Goal: Communication & Community: Answer question/provide support

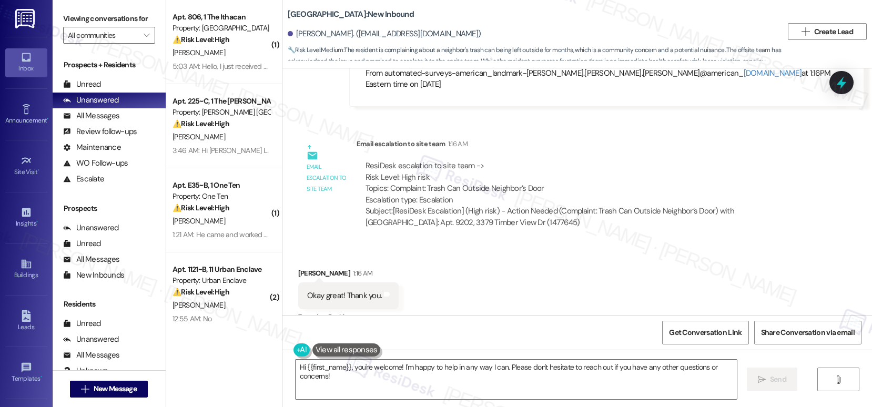
scroll to position [844, 0]
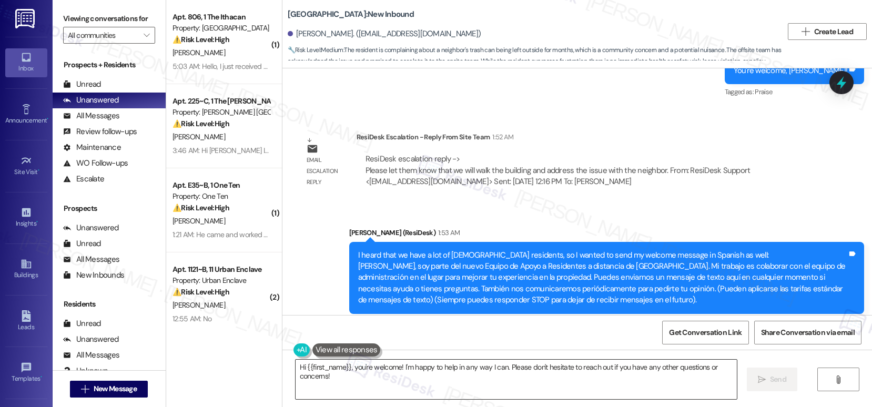
click at [453, 385] on textarea "Hi {{first_name}}, you're welcome! I'm happy to help in any way I can. Please d…" at bounding box center [516, 379] width 441 height 39
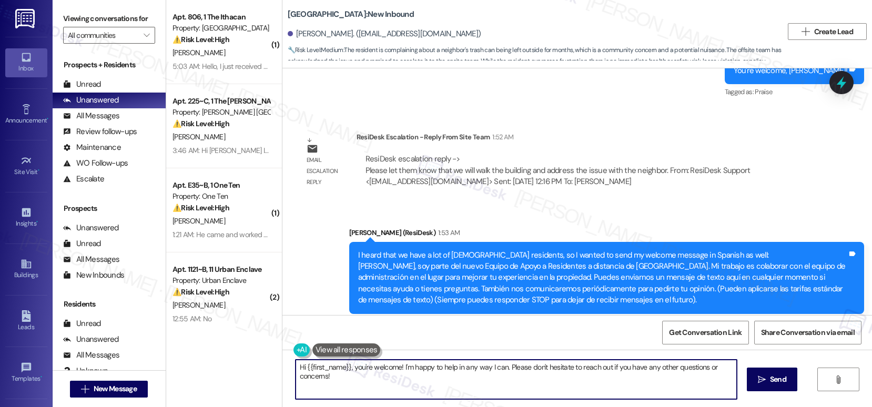
click at [453, 385] on textarea "Hi {{first_name}}, you're welcome! I'm happy to help in any way I can. Please d…" at bounding box center [516, 379] width 441 height 39
paste textarea "[Resident’s Name], thank you for bringing this to our attention. We’ll walk the…"
drag, startPoint x: 354, startPoint y: 367, endPoint x: 297, endPoint y: 363, distance: 56.9
click at [297, 364] on textarea "Hi [Resident’s Name], thank you for bringing this to our attention. We’ll walk …" at bounding box center [513, 379] width 441 height 39
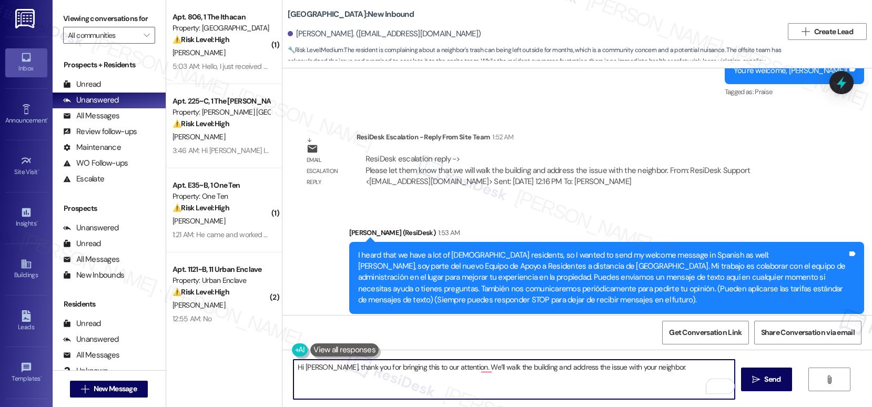
click at [445, 367] on textarea "Hi Ann, thank you for bringing this to our attention. We’ll walk the building a…" at bounding box center [513, 379] width 441 height 39
drag, startPoint x: 450, startPoint y: 367, endPoint x: 316, endPoint y: 367, distance: 134.1
click at [316, 367] on textarea "Hi Ann, thank you for bringing this to our attention. We’ll walk the building a…" at bounding box center [513, 379] width 441 height 39
click at [345, 370] on textarea "Hi Ann, we’ll walk the building and address the issue with your neighbor." at bounding box center [513, 379] width 441 height 39
click at [492, 369] on textarea "Hi Ann, we’ll walk through the building and address the issue with your neighbo…" at bounding box center [513, 379] width 441 height 39
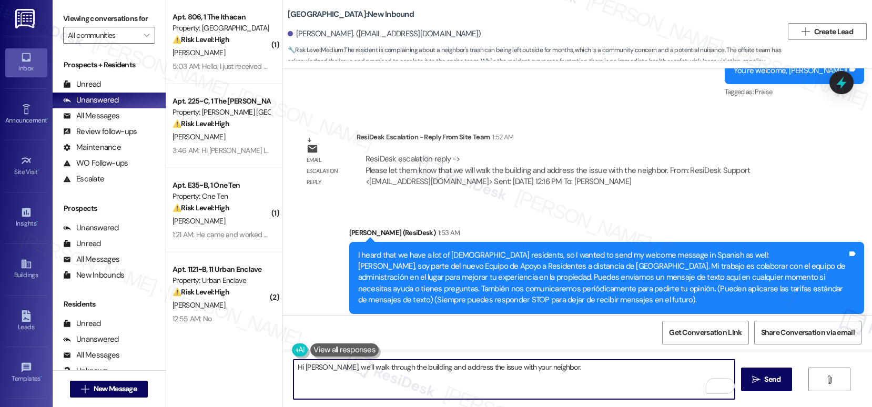
click at [567, 372] on textarea "Hi Ann, we’ll walk through the building and address the issue with your neighbo…" at bounding box center [513, 379] width 441 height 39
click at [321, 369] on textarea "Hi Ann, we’ll walk through the building and address the issue with your neighbo…" at bounding box center [513, 379] width 441 height 39
click at [320, 369] on textarea "Hi Ann, we’ll walk through the building and address the issue with your neighbo…" at bounding box center [513, 379] width 441 height 39
click at [331, 366] on textarea "Hi Ann, our onsite property managers will walk through the building and address…" at bounding box center [513, 379] width 441 height 39
click at [647, 370] on textarea "Hi Ann, our on-site property managers will walk through the building and addres…" at bounding box center [513, 379] width 441 height 39
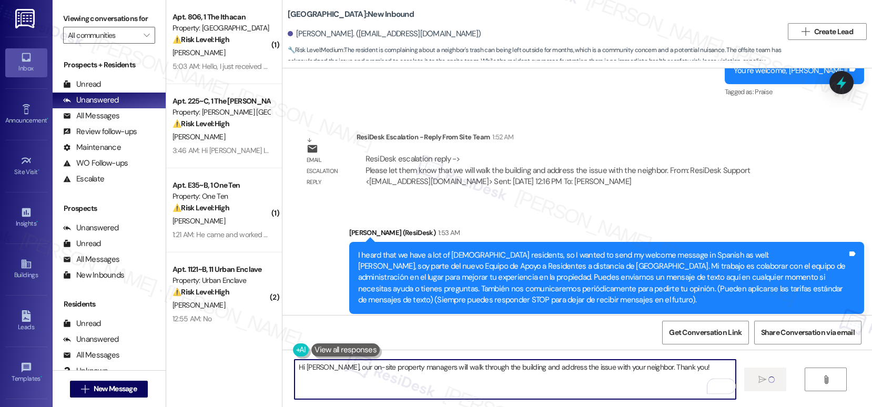
type textarea "Hi Ann, our on-site property managers will walk through the building and addres…"
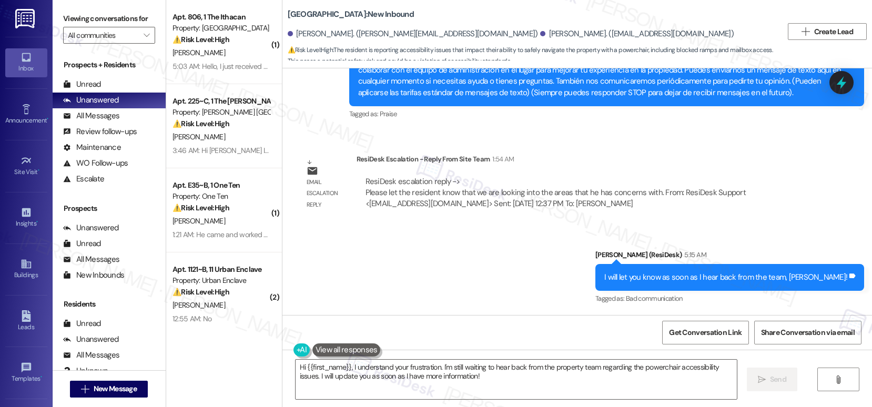
scroll to position [1343, 0]
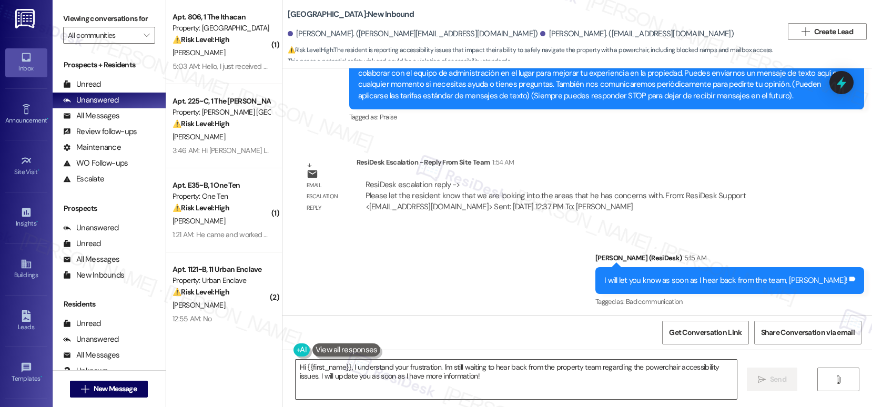
click at [450, 375] on textarea "Hi {{first_name}}, I understand your frustration. I'm still waiting to hear bac…" at bounding box center [516, 379] width 441 height 39
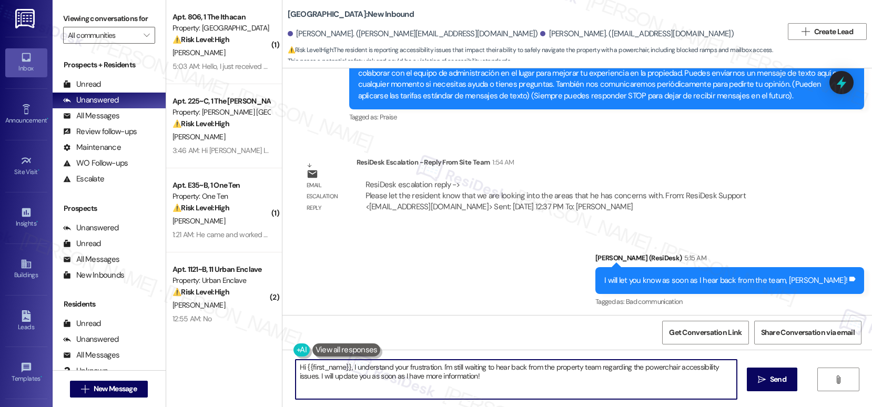
click at [450, 375] on textarea "Hi {{first_name}}, I understand your frustration. I'm still waiting to hear bac…" at bounding box center [516, 379] width 441 height 39
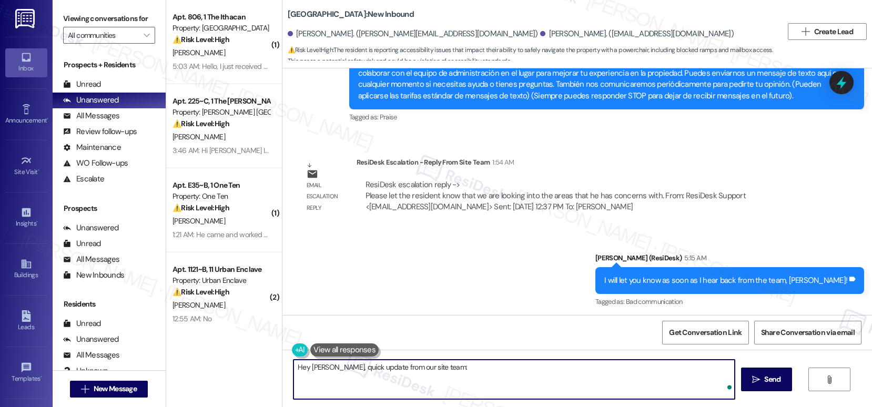
paste textarea "Please let the resident know that we are looking into the areas that he has con…"
click at [477, 367] on textarea "Hey Douglas, quick update from our site team: Please let the resident know that…" at bounding box center [513, 379] width 441 height 39
click at [430, 367] on textarea "Hey Douglas, quick update from our site team: Please let him know that we are l…" at bounding box center [513, 379] width 441 height 39
click at [698, 371] on textarea "Hey Douglas, quick update from our site team: "Please let him know that we are …" at bounding box center [513, 379] width 441 height 39
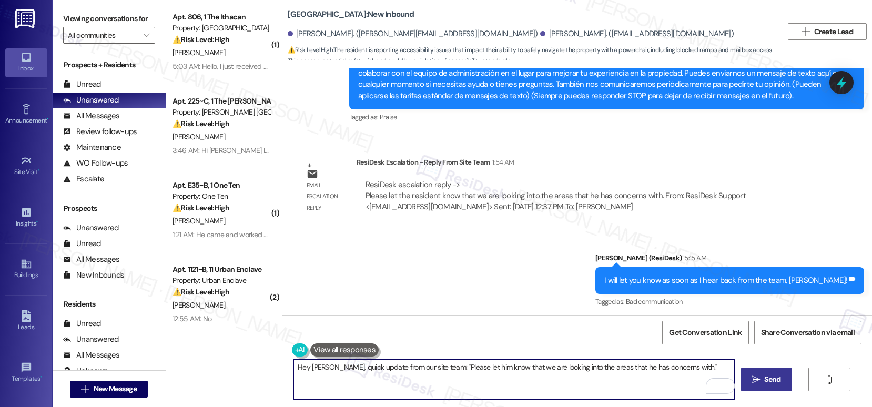
type textarea "Hey Douglas, quick update from our site team: "Please let him know that we are …"
click at [771, 387] on button " Send" at bounding box center [766, 380] width 51 height 24
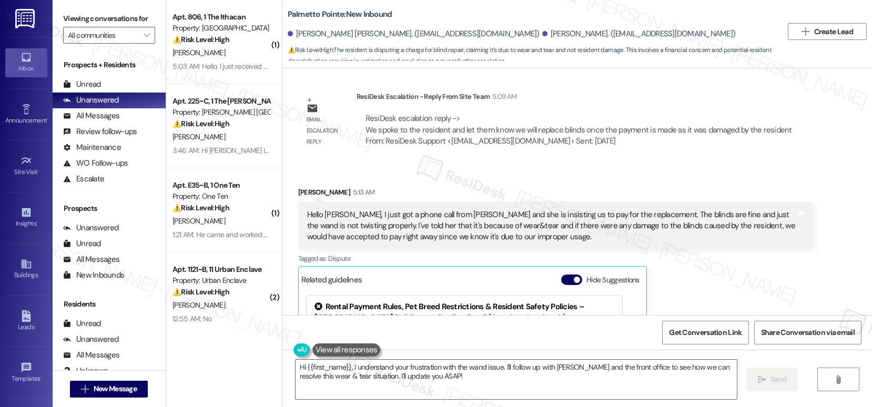
scroll to position [2147, 0]
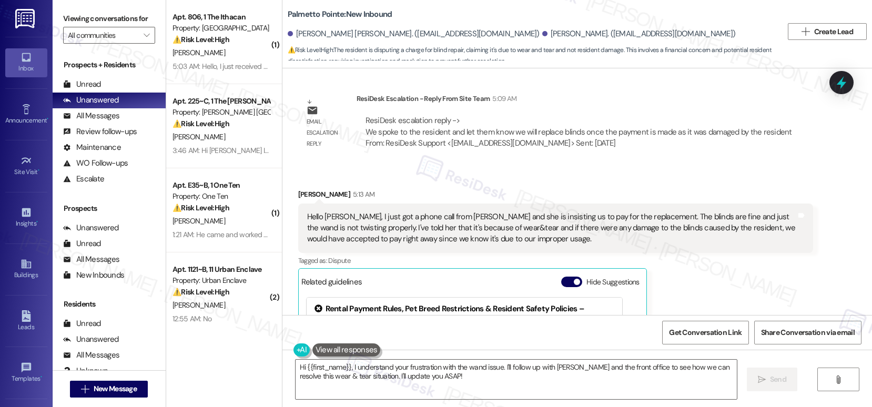
click at [559, 218] on div "Hello Sarah, I just got a phone call from Ms. Deniss and she is insisting us to…" at bounding box center [551, 228] width 489 height 34
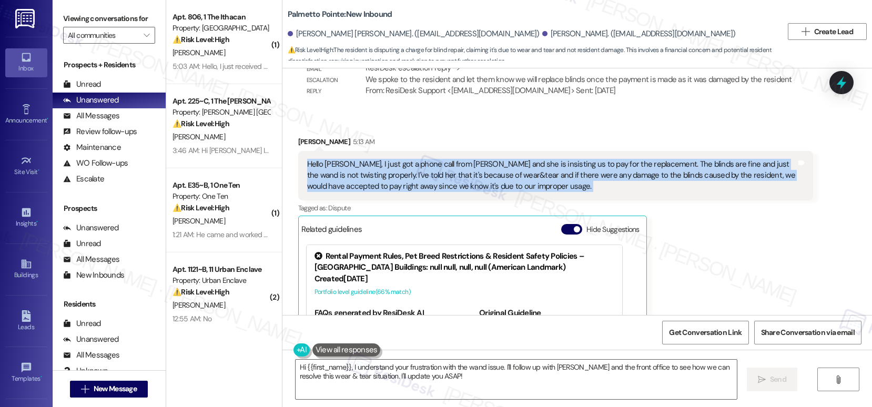
scroll to position [2372, 0]
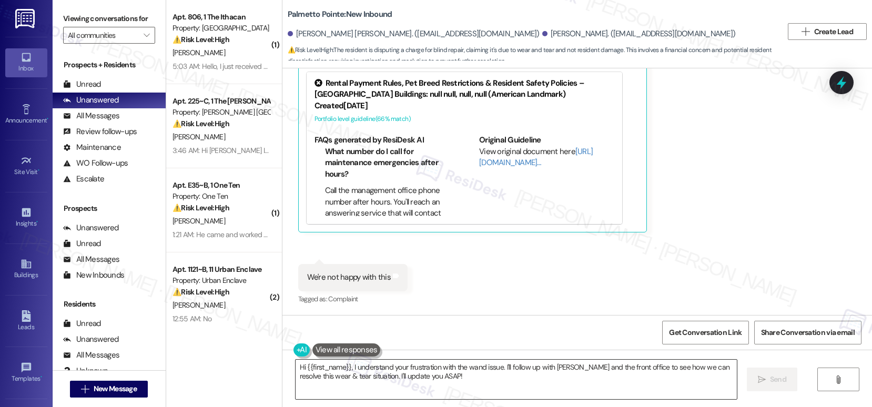
click at [457, 378] on textarea "Hi {{first_name}}, I understand your frustration with the wand issue. I'll foll…" at bounding box center [516, 379] width 441 height 39
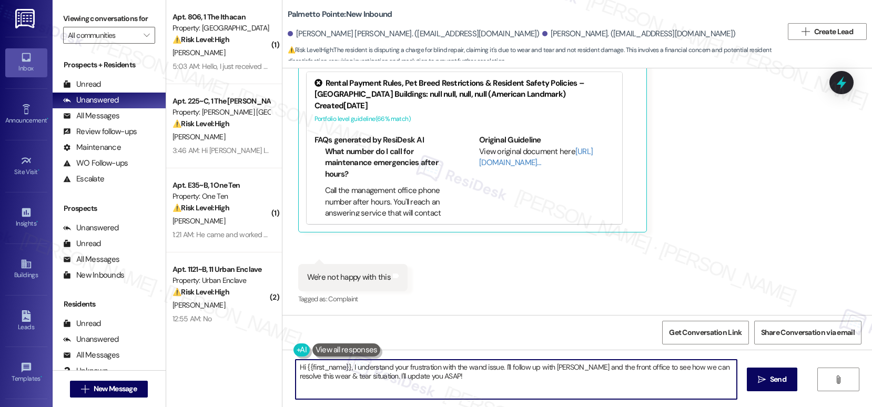
click at [457, 378] on textarea "Hi {{first_name}}, I understand your frustration with the wand issue. I'll foll…" at bounding box center [516, 379] width 441 height 39
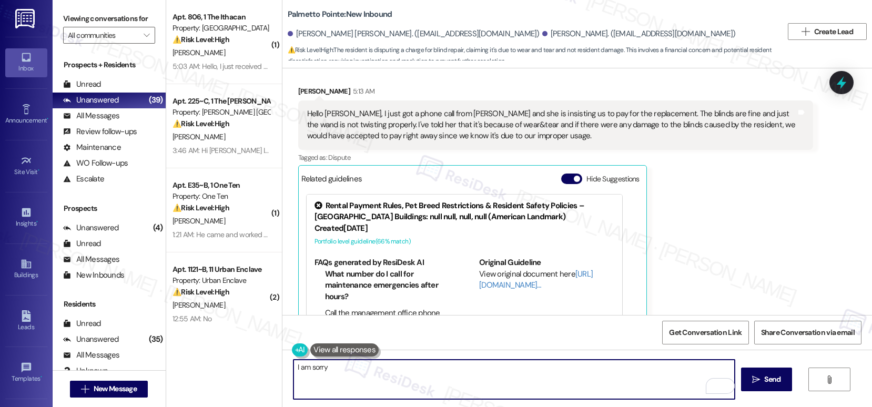
scroll to position [2246, 0]
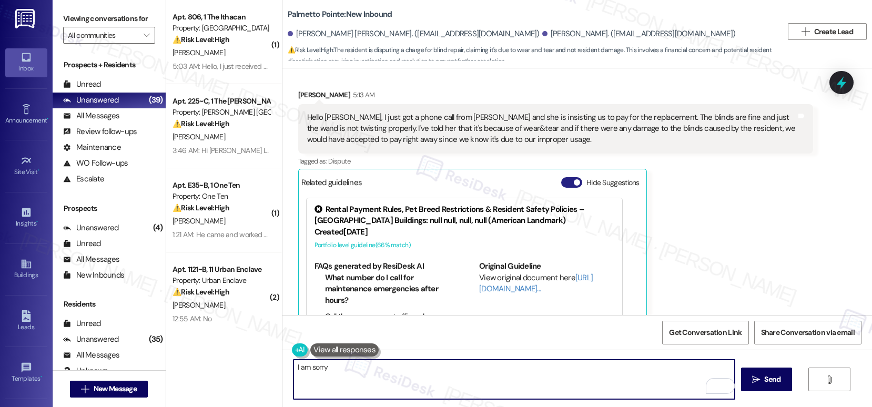
click at [561, 179] on button "Hide Suggestions" at bounding box center [571, 182] width 21 height 11
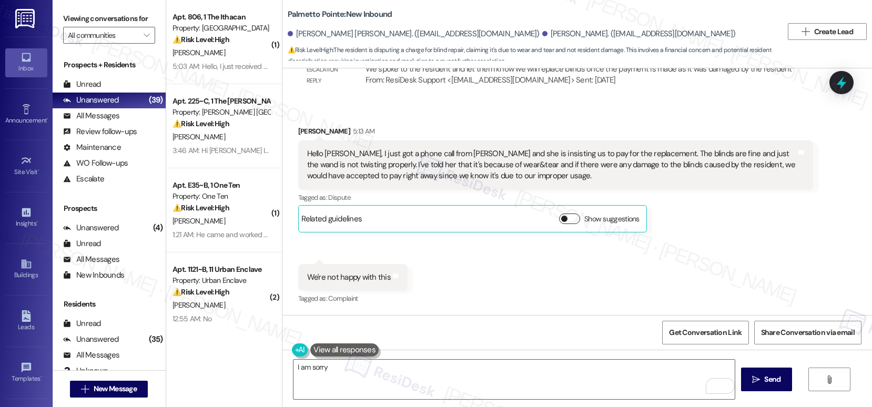
scroll to position [2210, 0]
click at [339, 378] on textarea "I am sorry" at bounding box center [513, 379] width 441 height 39
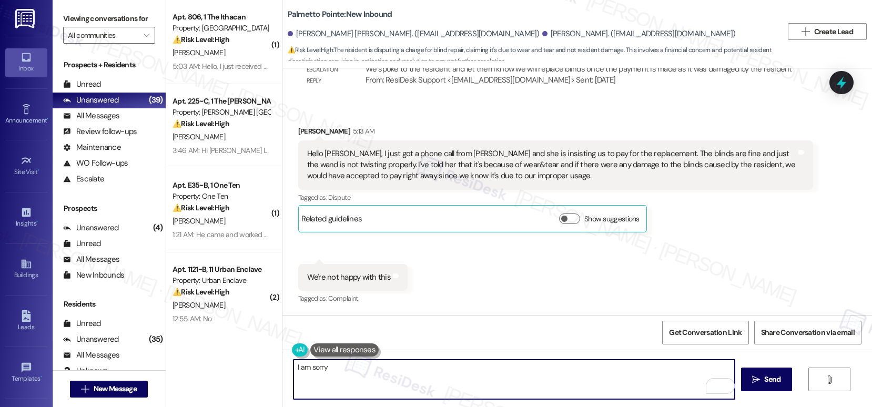
click at [339, 378] on textarea "I am sorry" at bounding box center [513, 379] width 441 height 39
click at [554, 367] on textarea "Hi Ganesh, I also received an update from the team that they've already discuss…" at bounding box center [513, 379] width 441 height 39
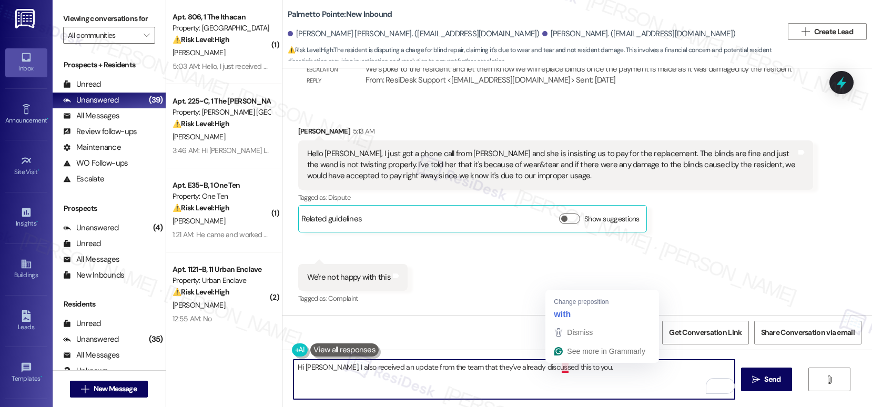
click at [557, 368] on textarea "Hi Ganesh, I also received an update from the team that they've already discuss…" at bounding box center [513, 379] width 441 height 39
click at [616, 369] on textarea "Hi Ganesh, I also received an update from the team that they've already discuss…" at bounding box center [513, 379] width 441 height 39
click at [477, 156] on div "Hello Sarah, I just got a phone call from Ms. Deniss and she is insisting us to…" at bounding box center [551, 165] width 489 height 34
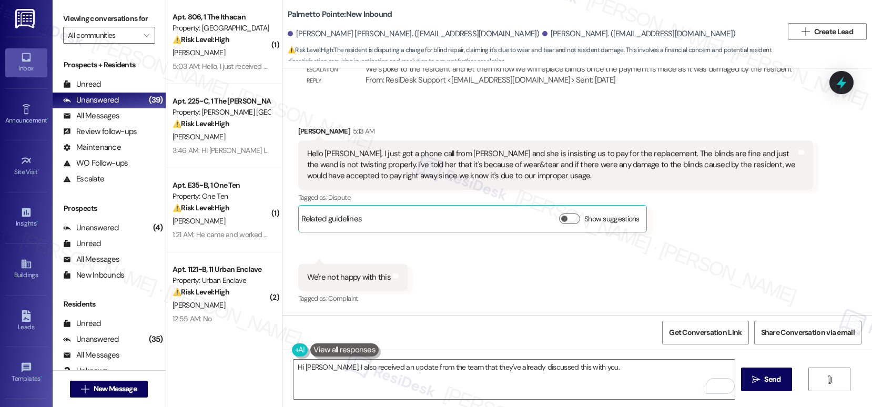
click at [477, 156] on div "Hello Sarah, I just got a phone call from Ms. Deniss and she is insisting us to…" at bounding box center [551, 165] width 489 height 34
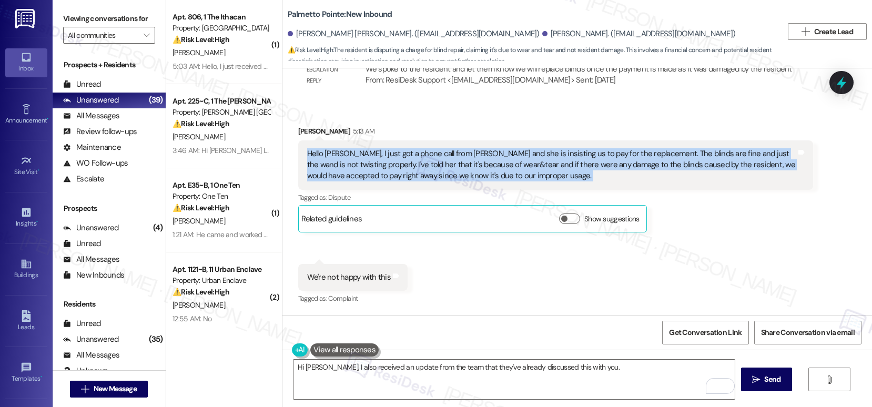
copy div "Hello Sarah, I just got a phone call from Ms. Deniss and she is insisting us to…"
click at [387, 376] on textarea "Hi Ganesh, I also received an update from the team that they've already discuss…" at bounding box center [513, 379] width 441 height 39
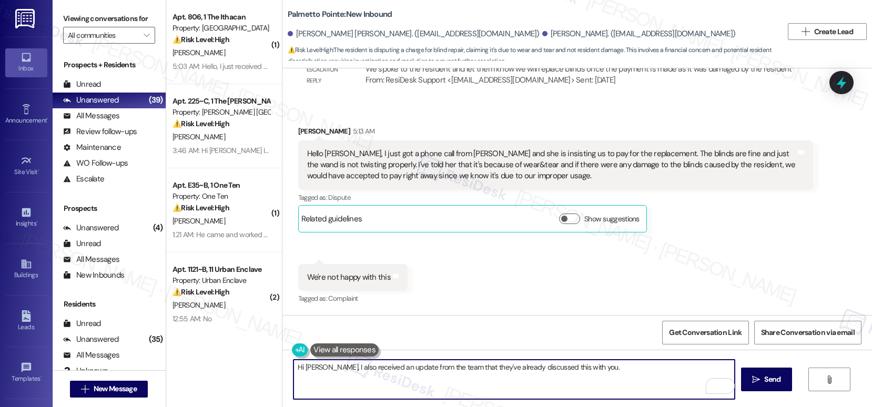
click at [387, 376] on textarea "Hi Ganesh, I also received an update from the team that they've already discuss…" at bounding box center [513, 379] width 441 height 39
paste textarea "Thank you for your message and for explaining your side regarding the blinds. I…"
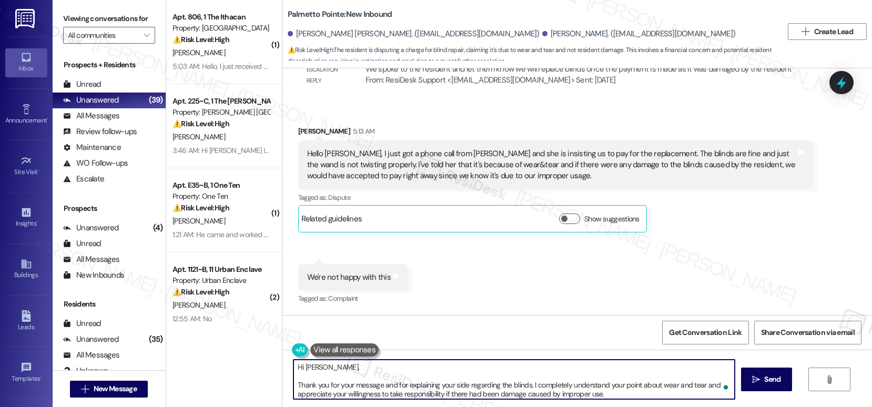
click at [293, 385] on textarea "Hi Ganesh, Thank you for your message and for explaining your side regarding th…" at bounding box center [513, 379] width 441 height 39
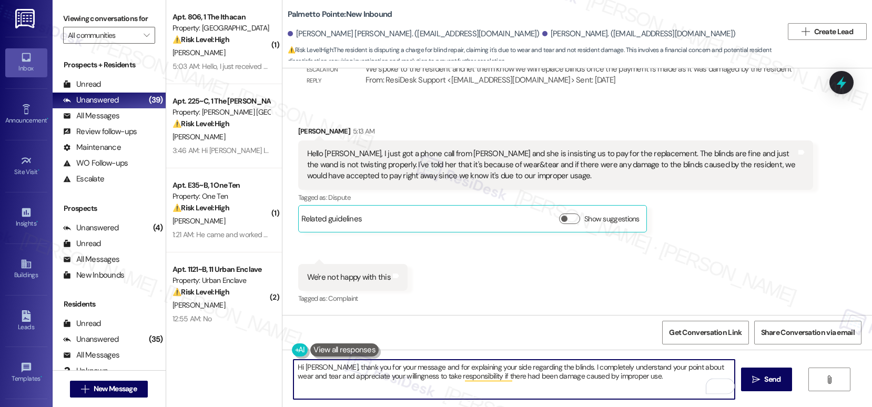
click at [394, 369] on textarea "Hi Ganesh, thank you for your message and for explaining your side regarding th…" at bounding box center [513, 379] width 441 height 39
click at [534, 383] on textarea "Hi Ganesh, thank you for the update and for explaining your side regarding the …" at bounding box center [513, 379] width 441 height 39
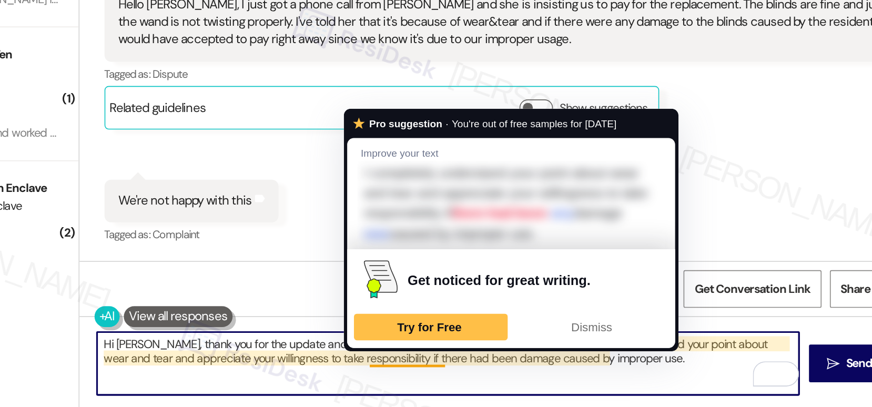
click at [479, 395] on textarea "Hi Ganesh, thank you for the update and for explaining your side regarding the …" at bounding box center [513, 379] width 441 height 39
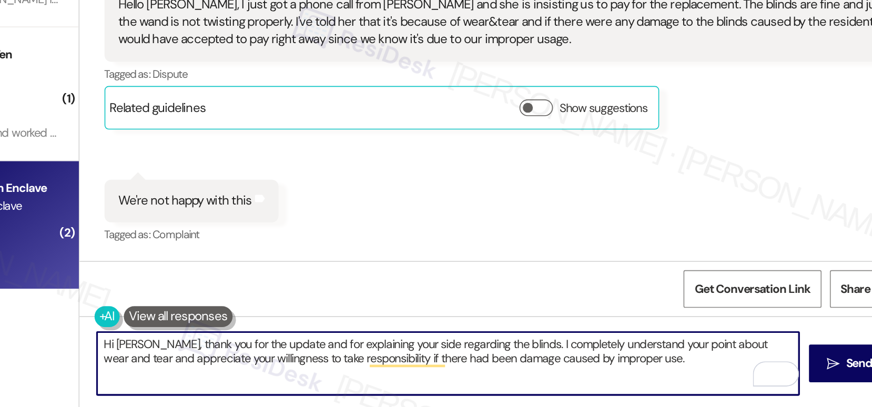
type textarea "Hi Ganesh, thank you for the update and for explaining your side regarding the …"
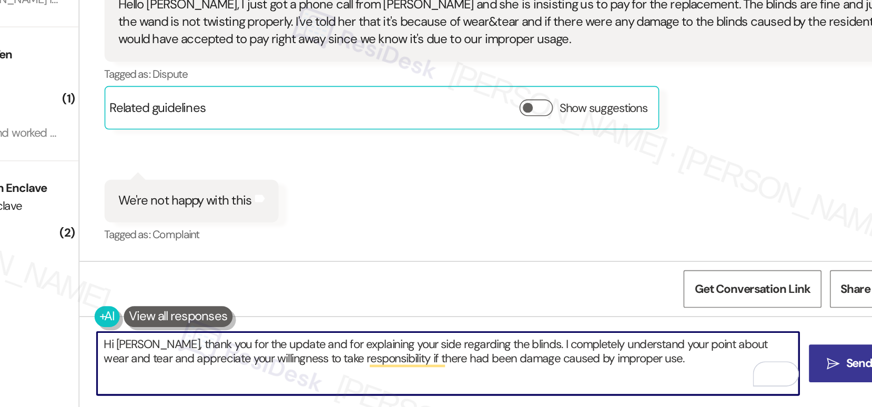
click at [749, 388] on button " Send" at bounding box center [766, 380] width 51 height 24
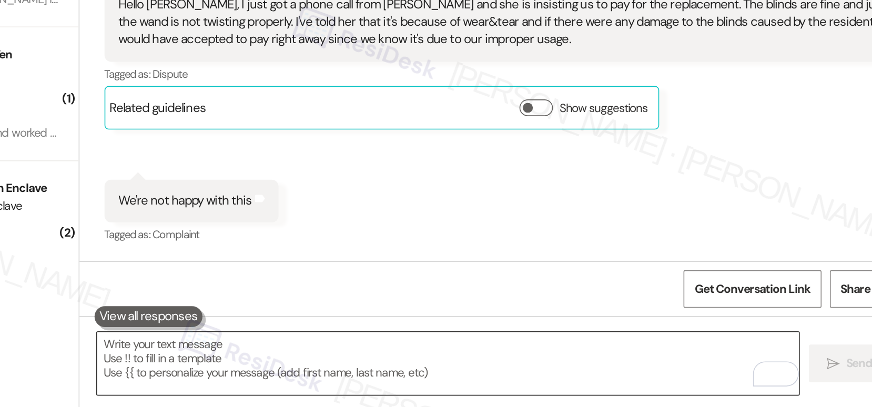
click at [451, 376] on textarea "To enrich screen reader interactions, please activate Accessibility in Grammarl…" at bounding box center [513, 379] width 441 height 39
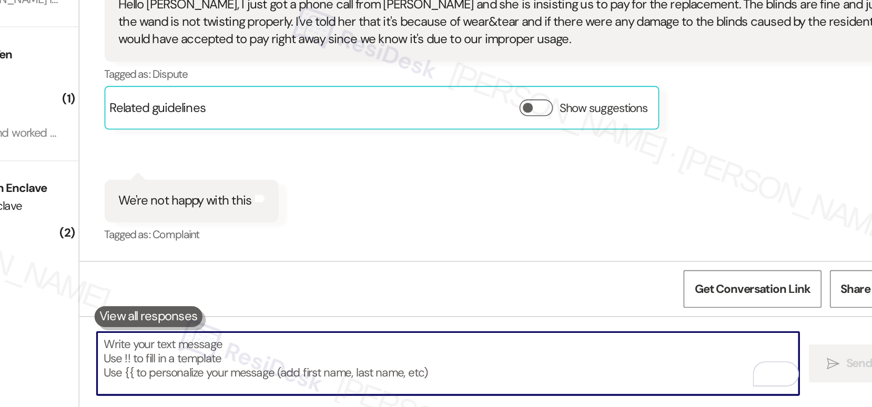
paste textarea "At this point, the final decision on this matter will come from Ms. Deniss. Unf…"
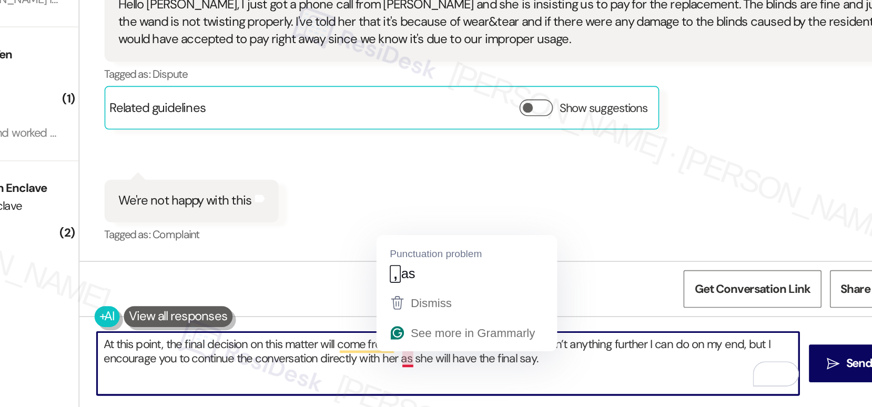
click at [480, 377] on textarea "At this point, the final decision on this matter will come from Ms. Deniss. Unf…" at bounding box center [513, 379] width 441 height 39
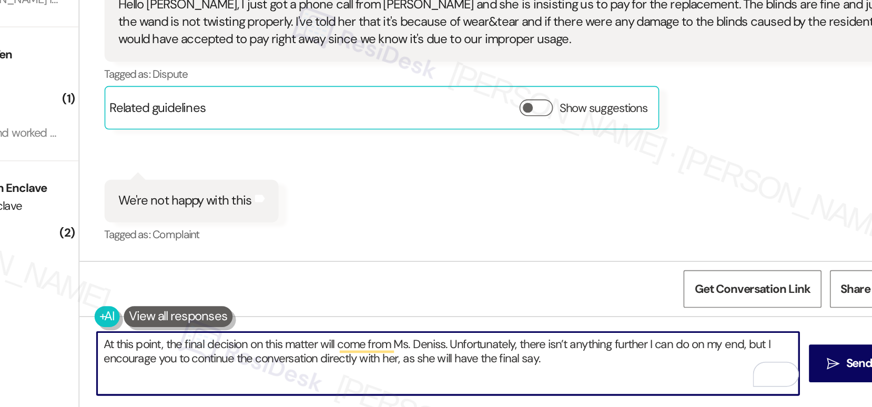
click at [574, 376] on textarea "At this point, the final decision on this matter will come from Ms. Deniss. Unf…" at bounding box center [513, 379] width 441 height 39
type textarea "At this point, the final decision on this matter will come from Ms. Deniss. Unf…"
click at [755, 381] on icon "" at bounding box center [756, 379] width 8 height 8
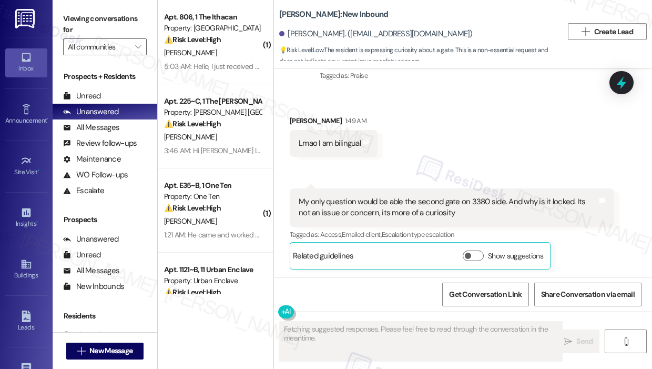
scroll to position [299, 0]
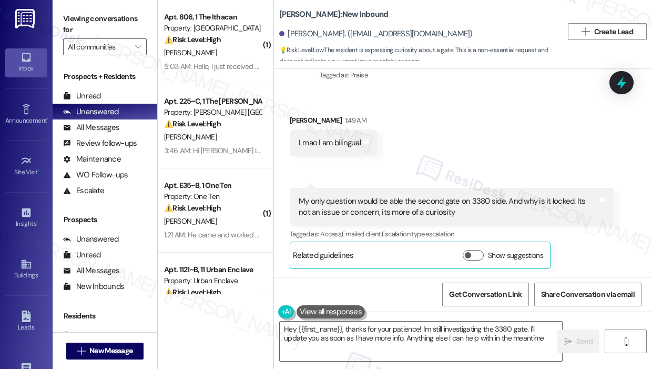
type textarea "Hey {{first_name}}, thanks for your patience! I'm still investigating the 3380 …"
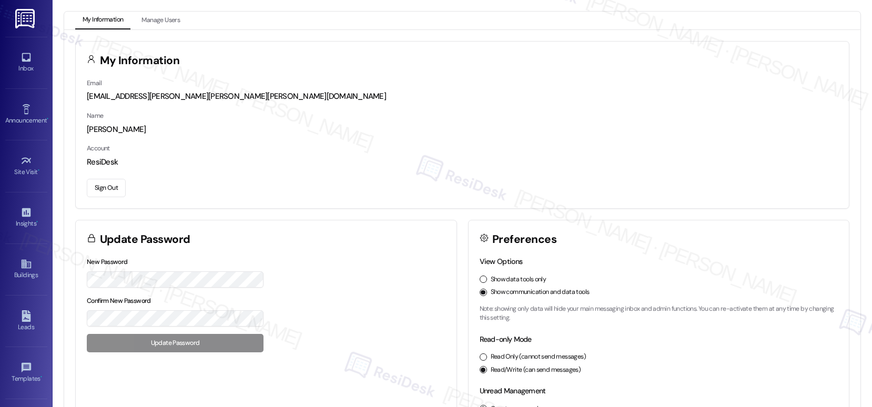
click at [107, 185] on button "Sign Out" at bounding box center [106, 188] width 39 height 18
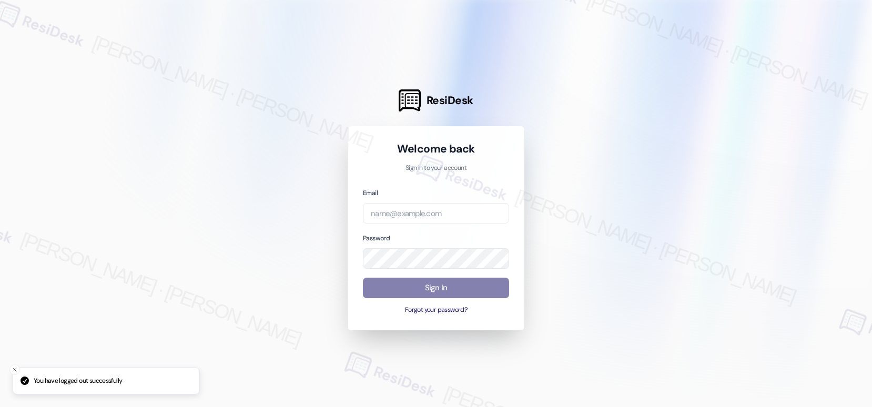
click at [107, 185] on div at bounding box center [436, 203] width 872 height 407
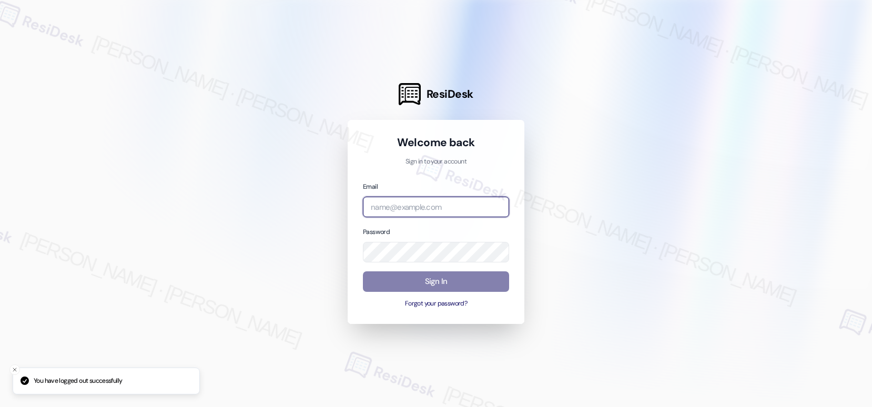
click at [406, 211] on input "email" at bounding box center [436, 207] width 146 height 21
click at [0, 406] on com-1password-button at bounding box center [0, 407] width 0 height 0
type input "automated-surveys-american_landmark-[PERSON_NAME].[PERSON_NAME].[PERSON_NAME]@a…"
